Goal: Information Seeking & Learning: Learn about a topic

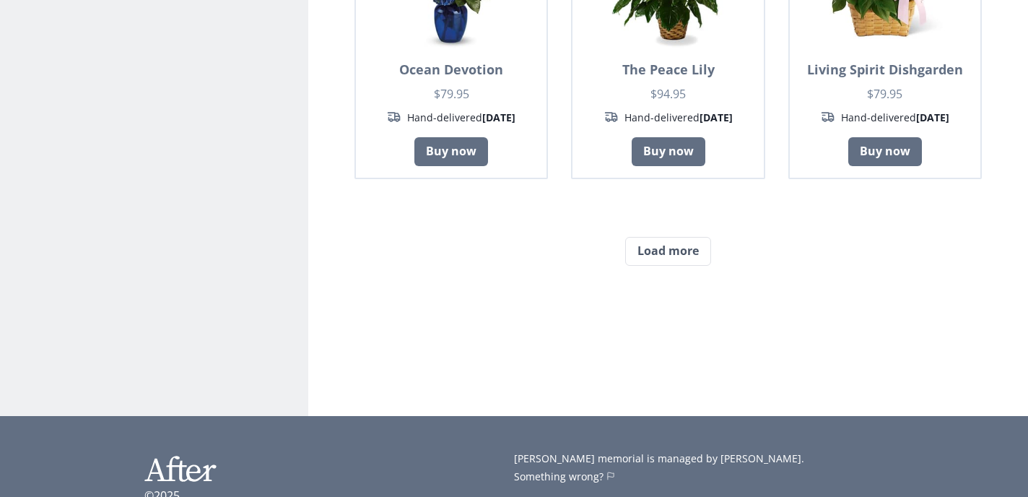
scroll to position [1310, 0]
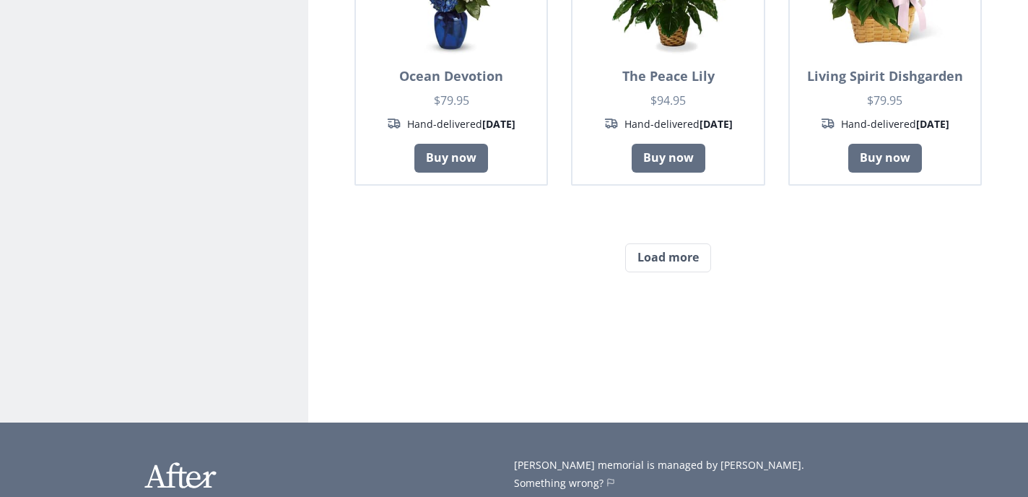
click at [657, 243] on button "Load more" at bounding box center [668, 257] width 86 height 29
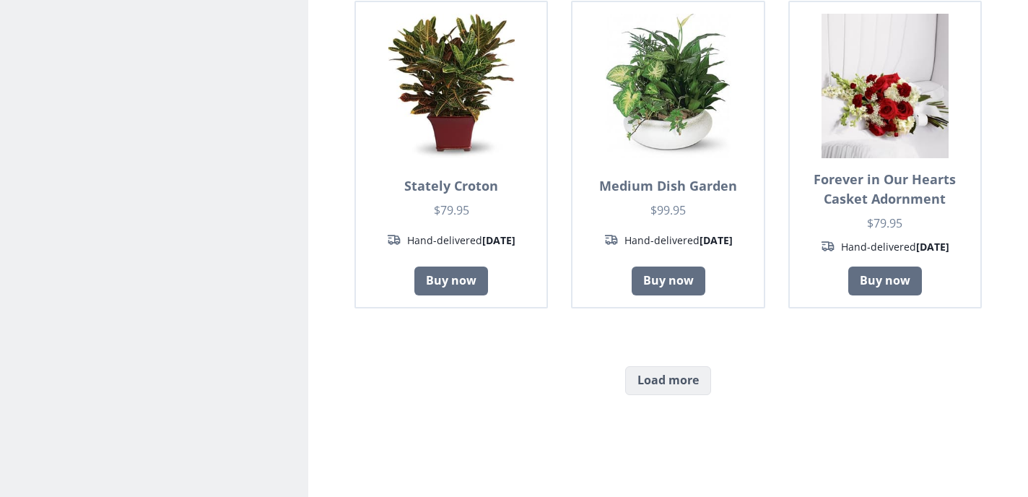
scroll to position [2474, 0]
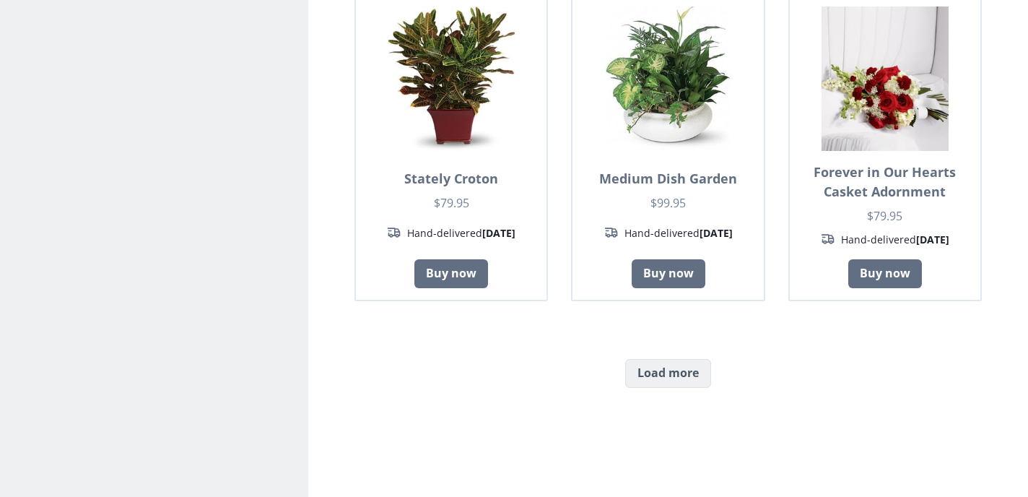
click at [665, 359] on button "Load more" at bounding box center [668, 373] width 86 height 29
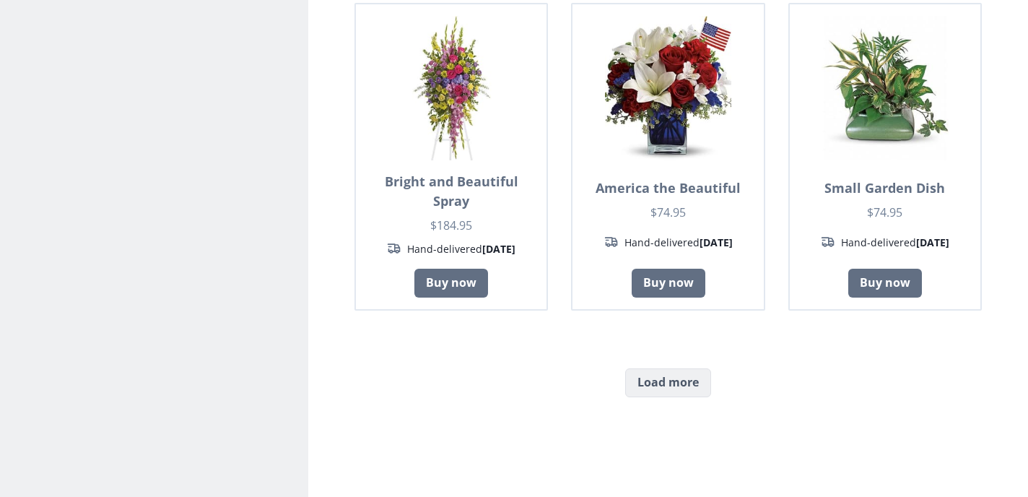
scroll to position [3746, 0]
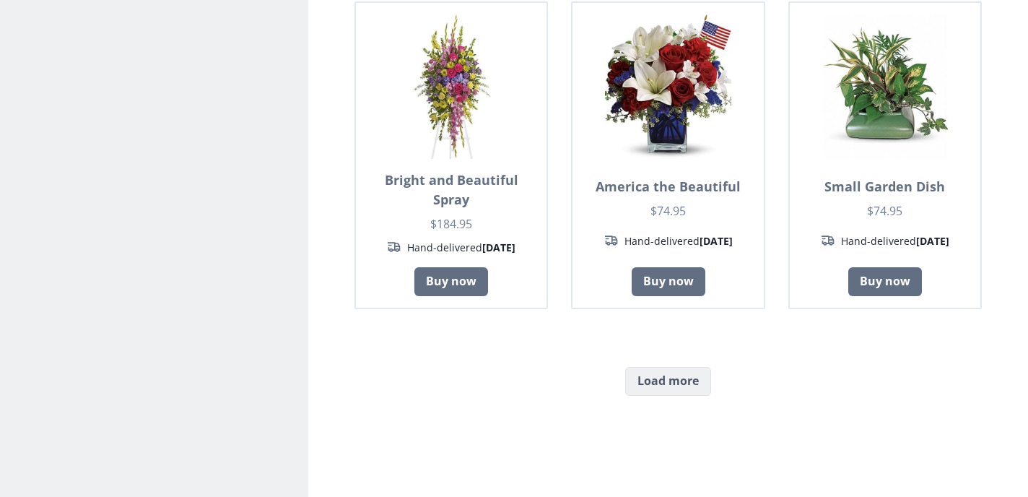
click at [676, 367] on button "Load more" at bounding box center [668, 381] width 86 height 29
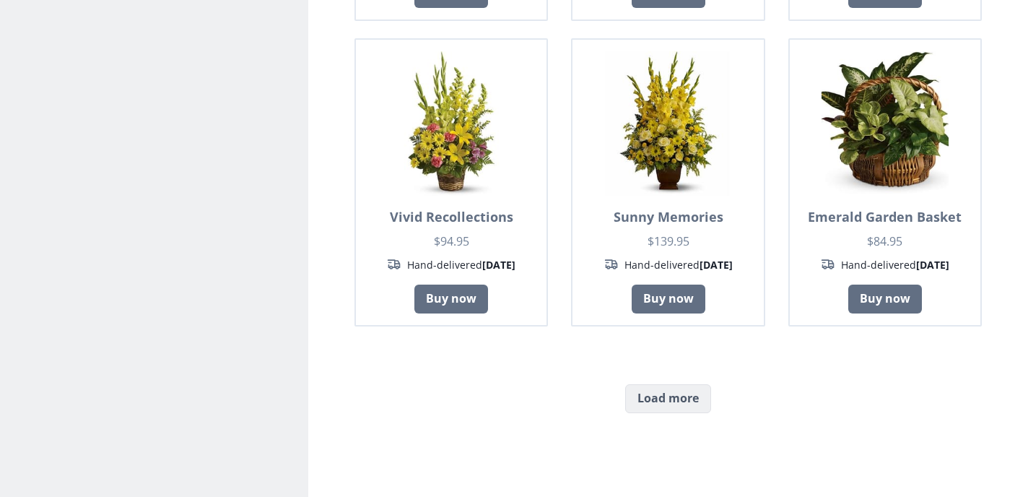
scroll to position [5016, 0]
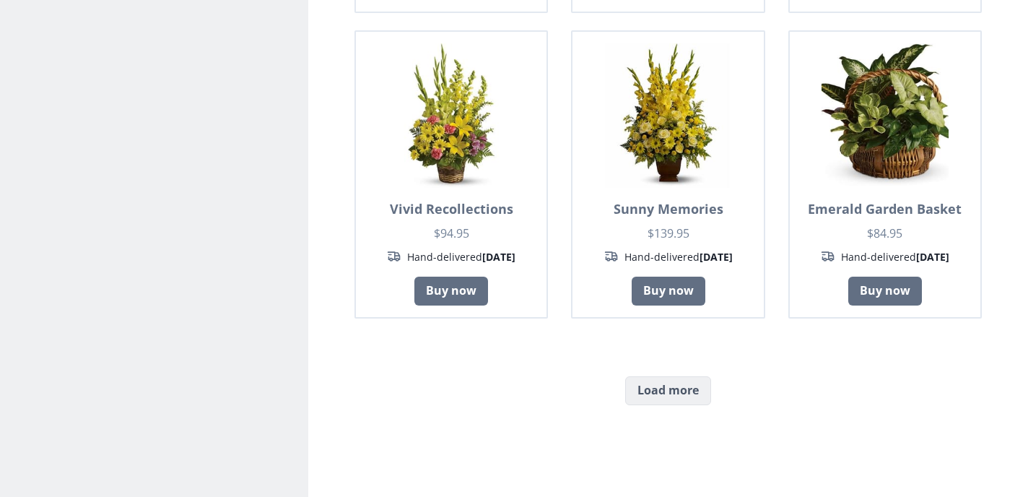
click at [672, 376] on button "Load more" at bounding box center [668, 390] width 86 height 29
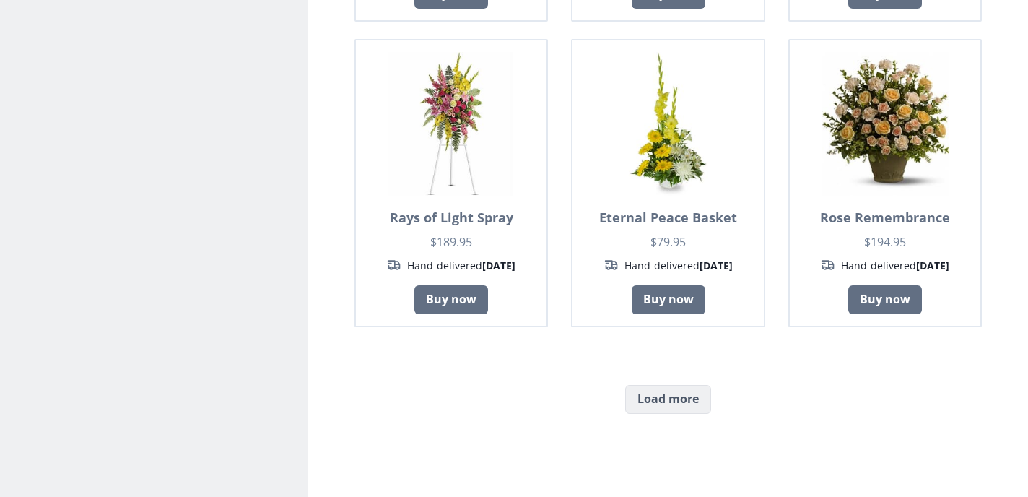
scroll to position [6268, 0]
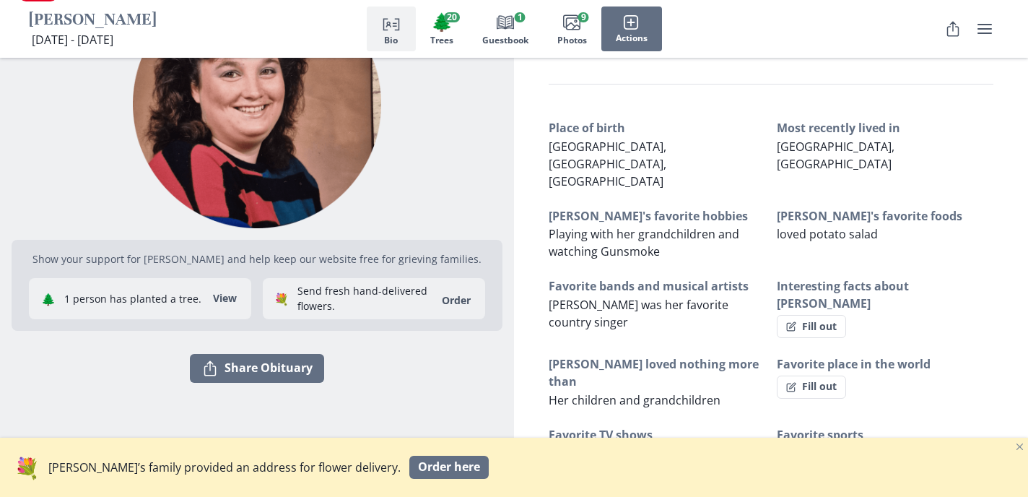
scroll to position [95, 0]
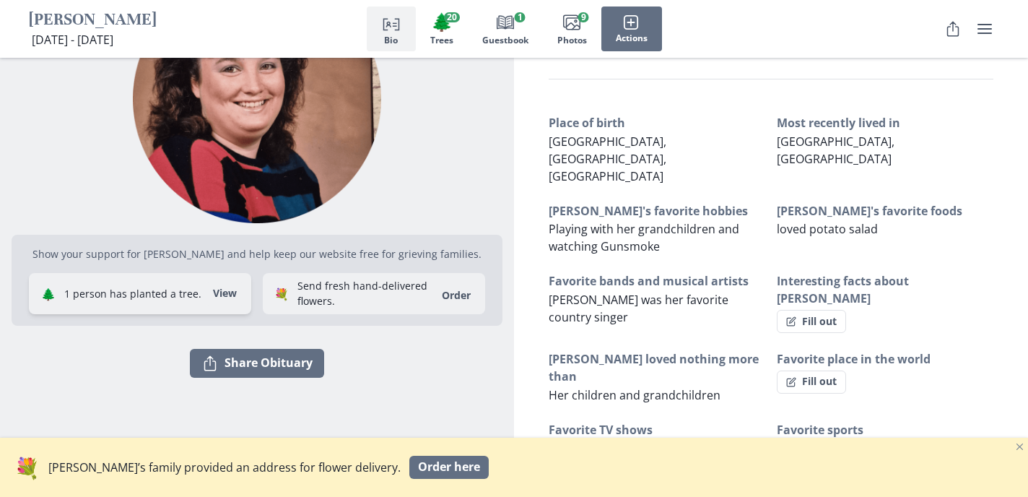
click at [226, 295] on button "View" at bounding box center [224, 293] width 41 height 23
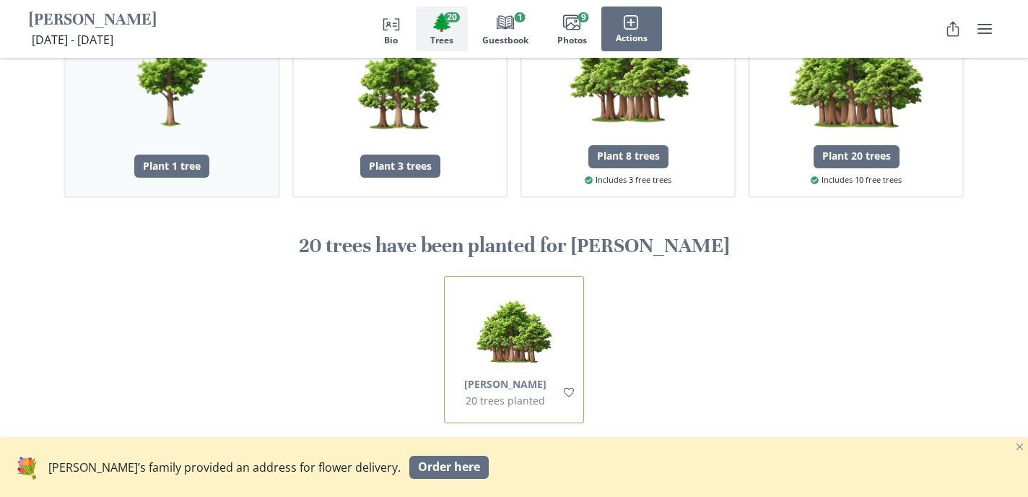
scroll to position [1051, 0]
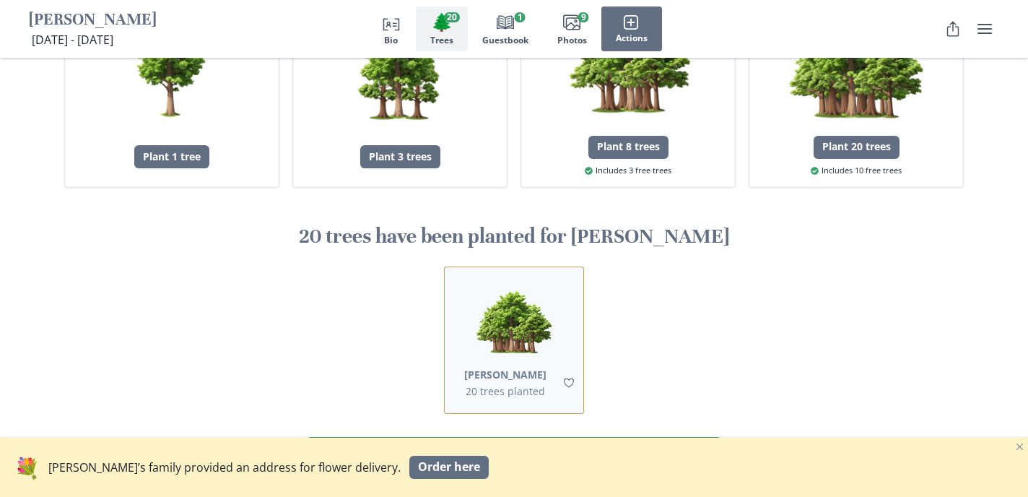
click at [520, 367] on button "[PERSON_NAME]" at bounding box center [505, 374] width 82 height 15
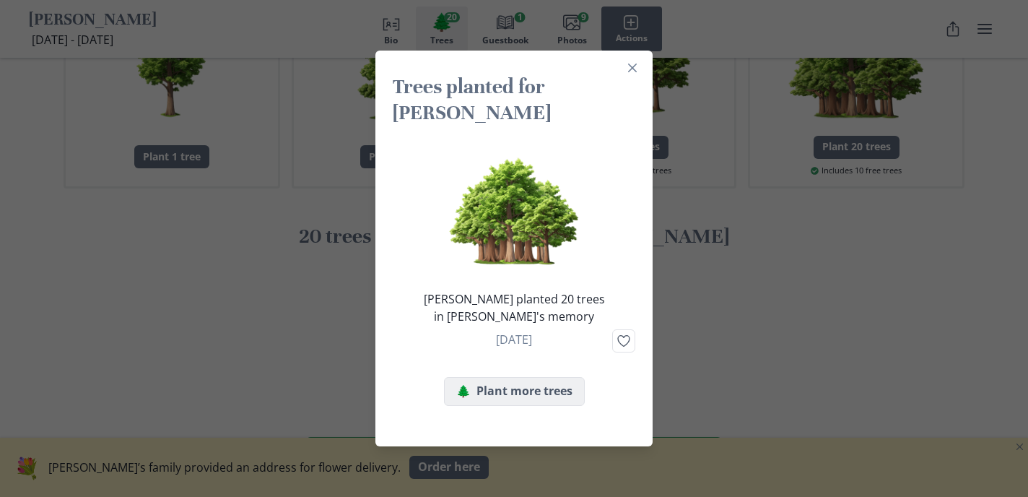
click at [537, 380] on button "🌲 Plant more trees" at bounding box center [514, 391] width 141 height 29
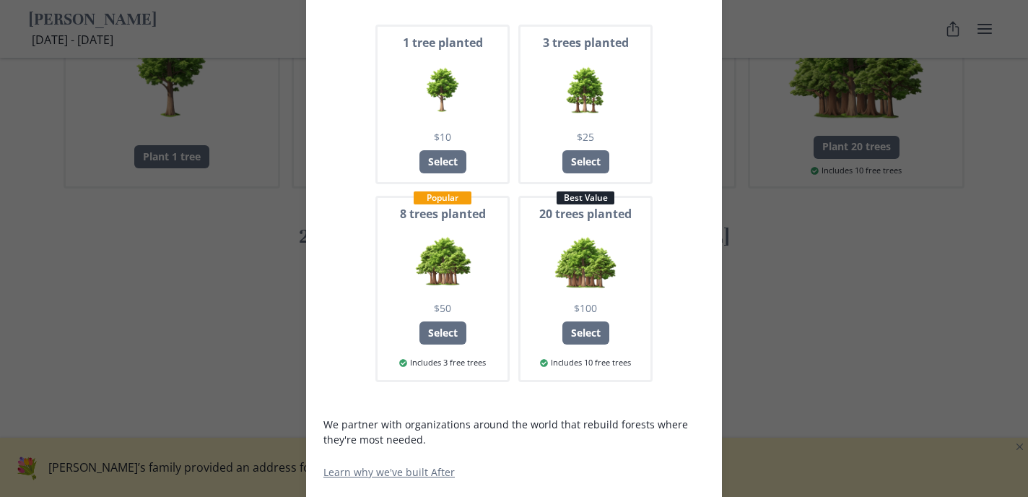
scroll to position [177, 0]
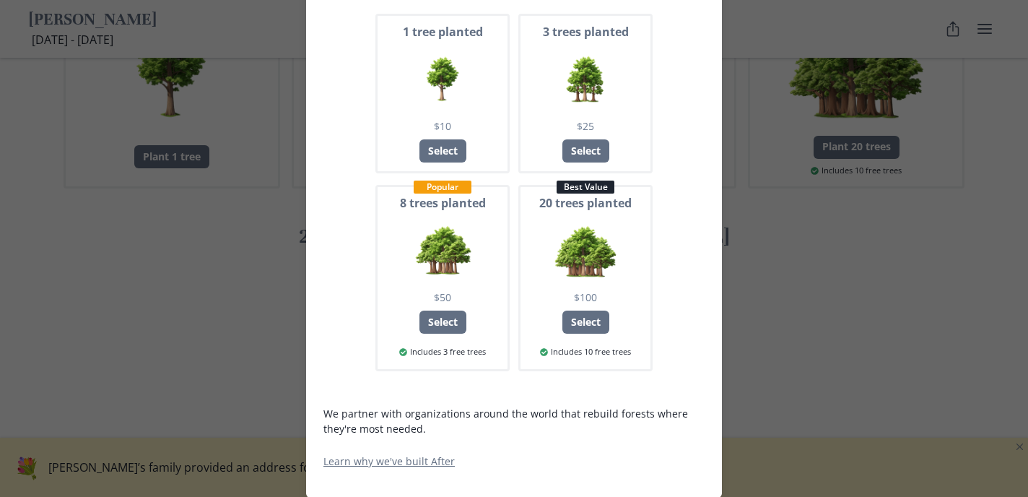
click at [761, 318] on div "Plant a tree for [PERSON_NAME] [DOMAIN_NAME] visitors have planted 44,665 trees…" at bounding box center [514, 248] width 1028 height 497
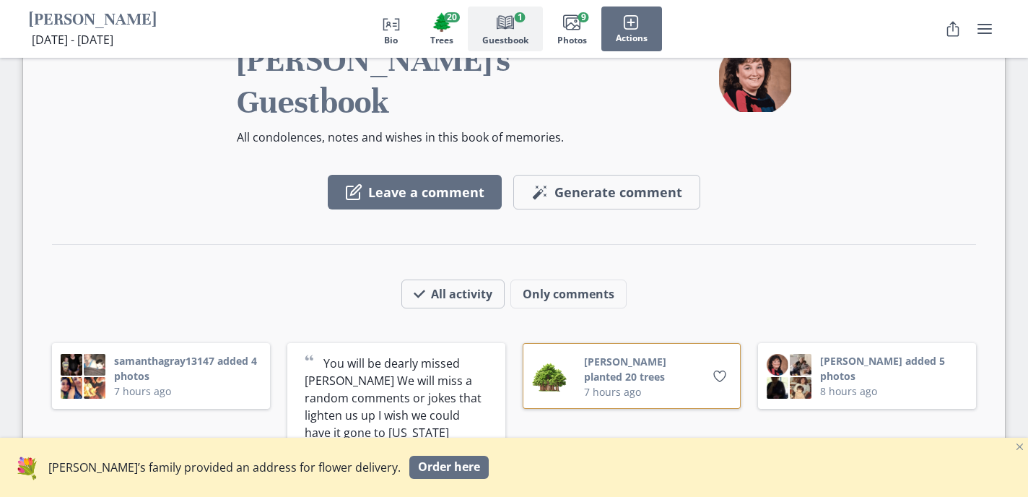
scroll to position [1658, 0]
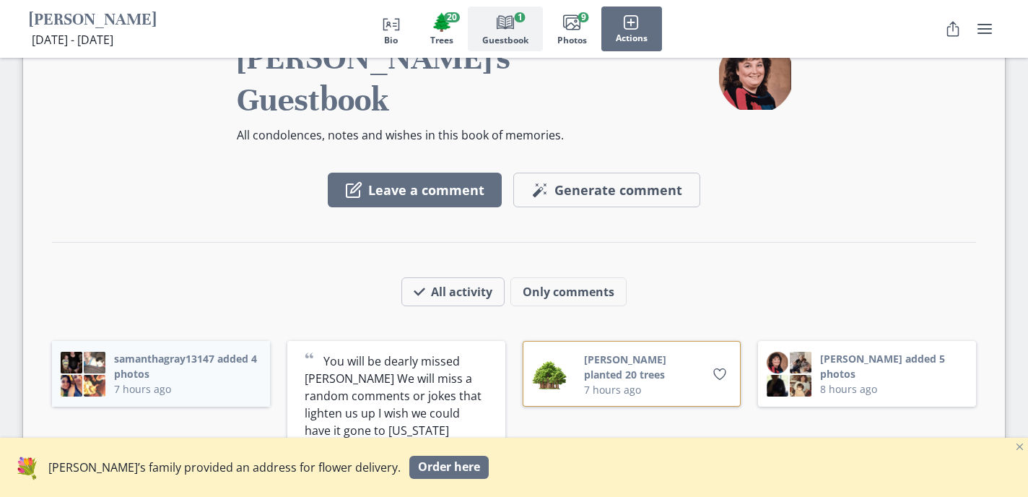
click at [204, 351] on button "samanthagray13147 added 4 photos" at bounding box center [187, 366] width 147 height 30
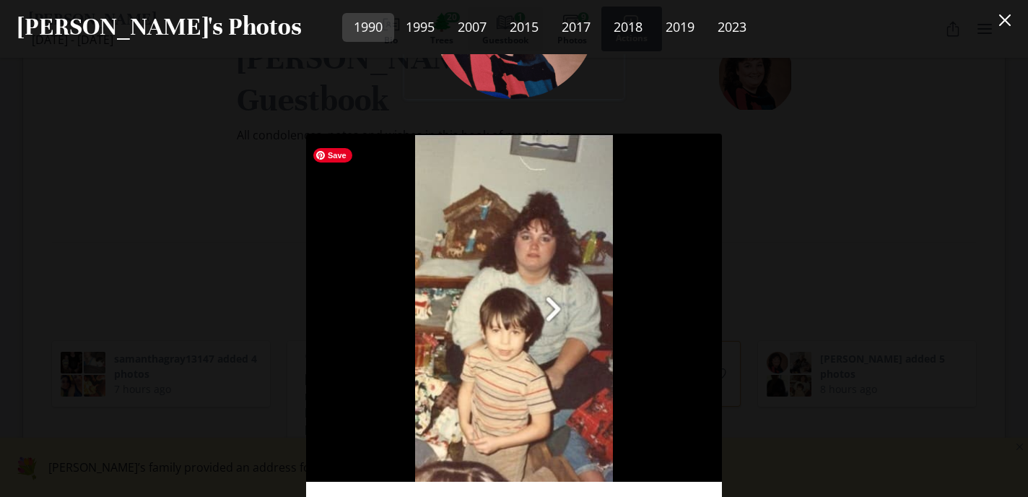
scroll to position [113, 0]
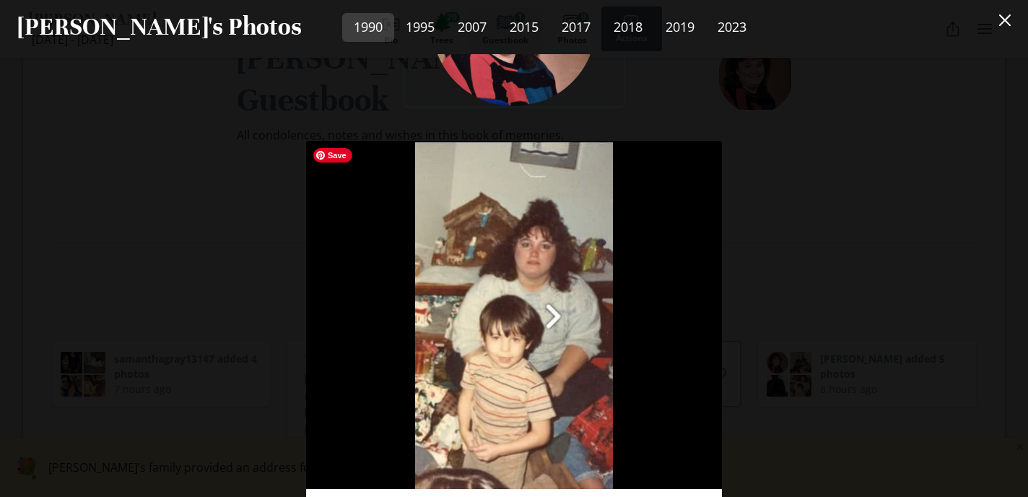
click at [558, 315] on img at bounding box center [514, 315] width 416 height 348
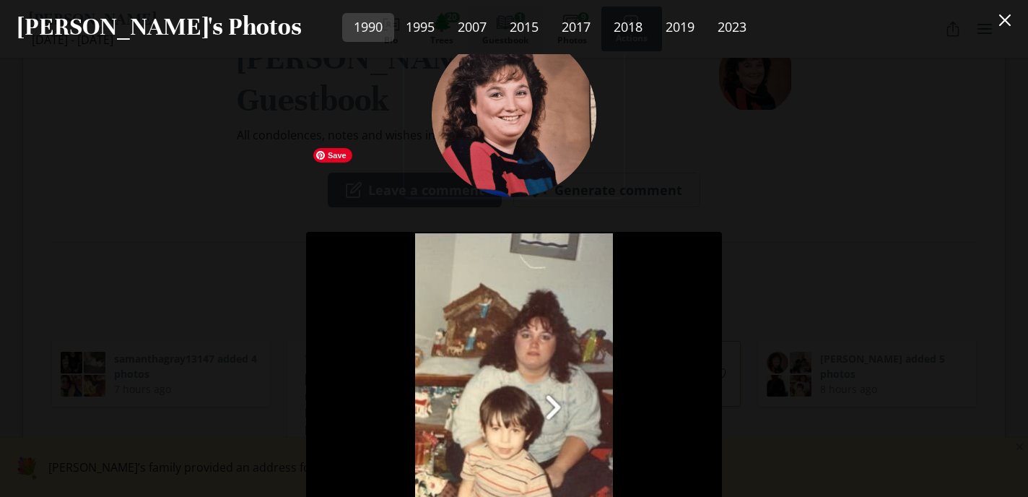
scroll to position [23, 0]
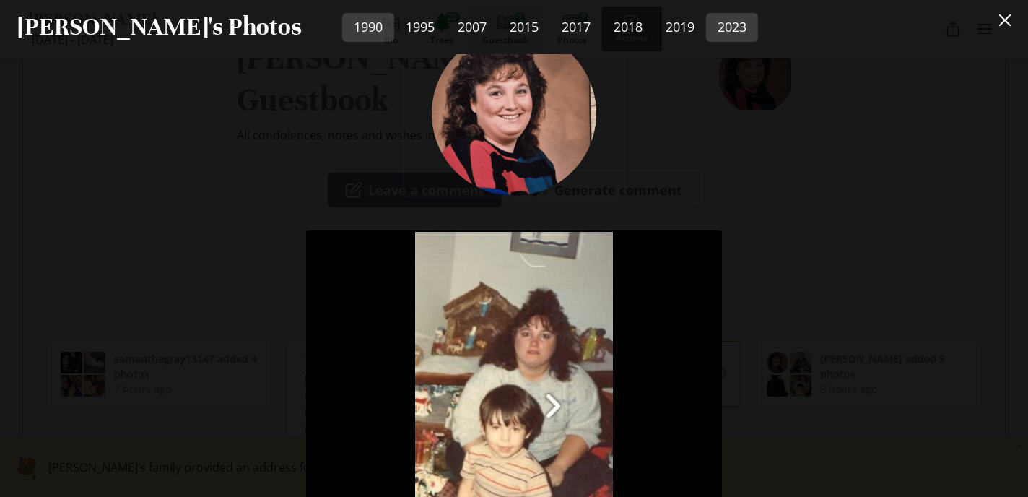
click at [706, 32] on link "2023" at bounding box center [732, 27] width 52 height 29
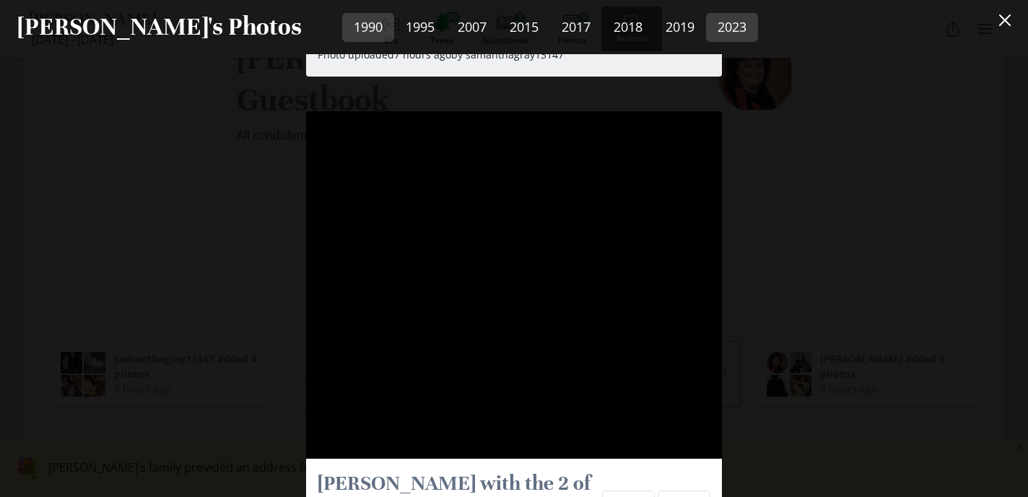
scroll to position [4164, 0]
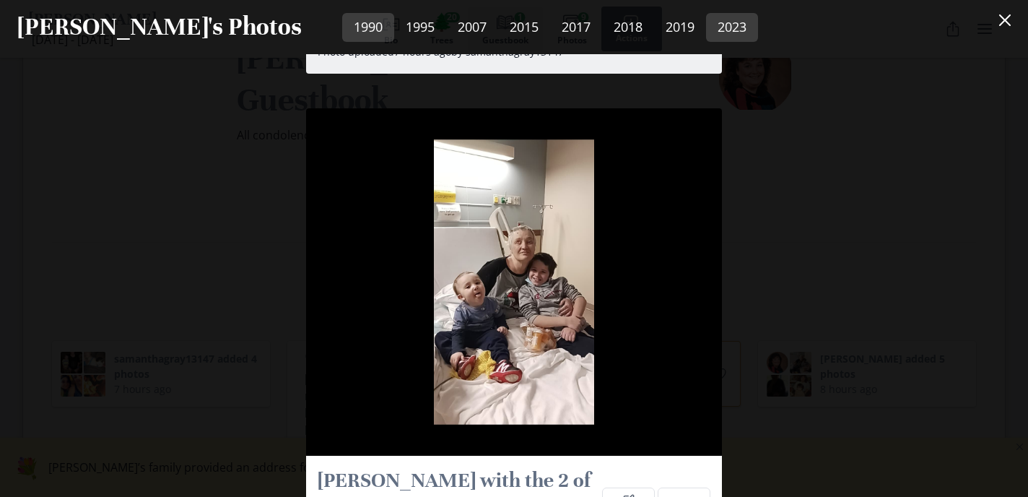
click at [342, 25] on link "1990" at bounding box center [368, 27] width 52 height 29
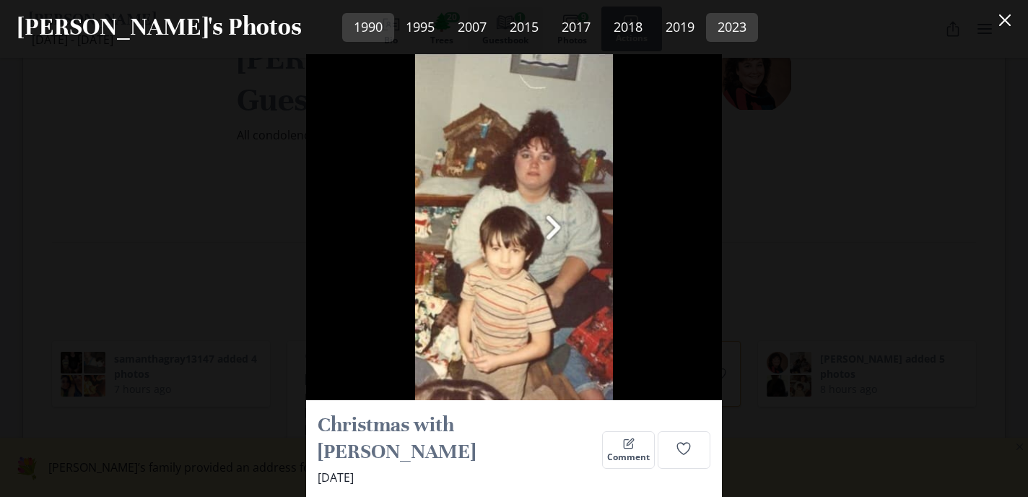
scroll to position [198, 0]
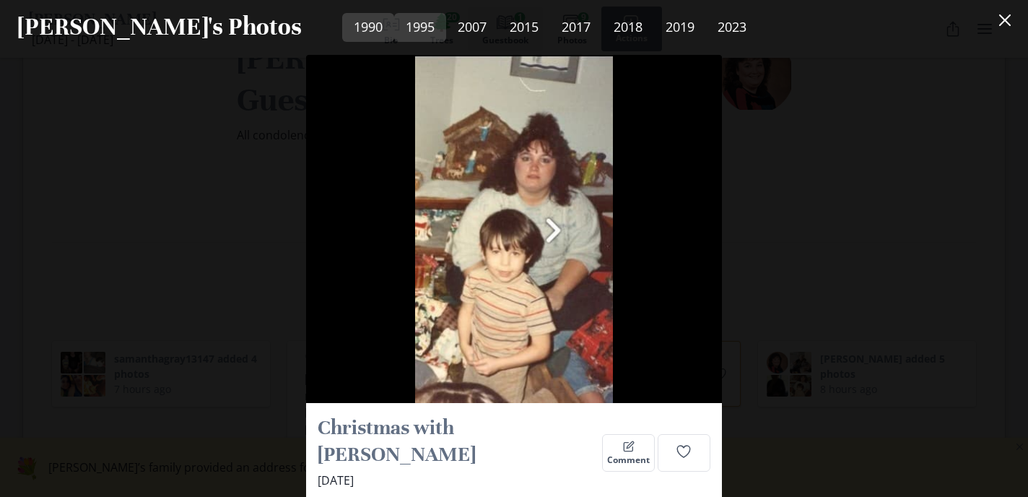
click at [394, 30] on link "1995" at bounding box center [420, 27] width 52 height 29
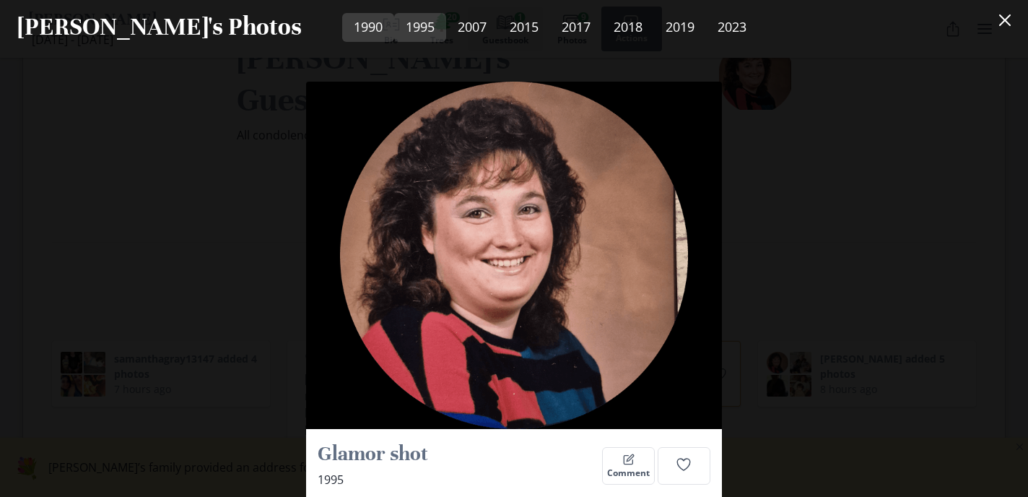
click at [342, 26] on link "1990" at bounding box center [368, 27] width 52 height 29
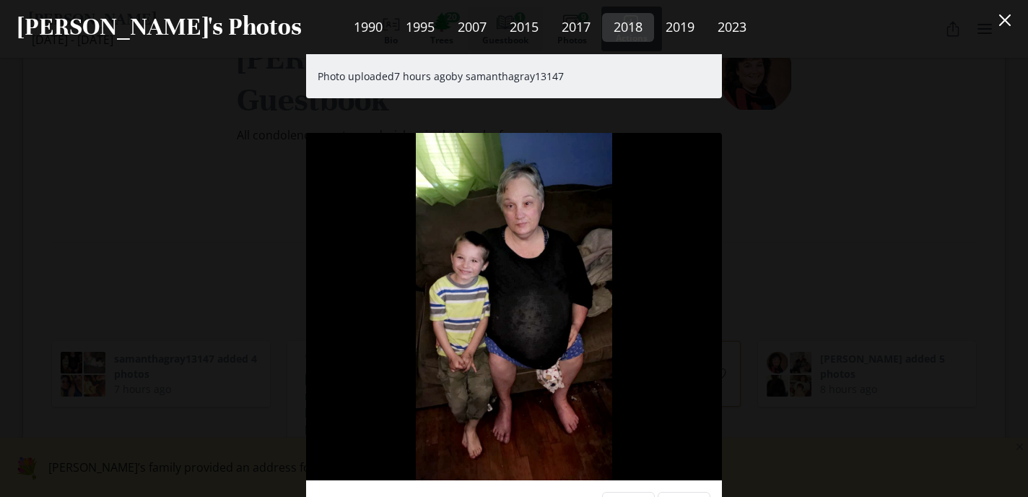
scroll to position [3226, 0]
